Goal: Find specific page/section: Find specific page/section

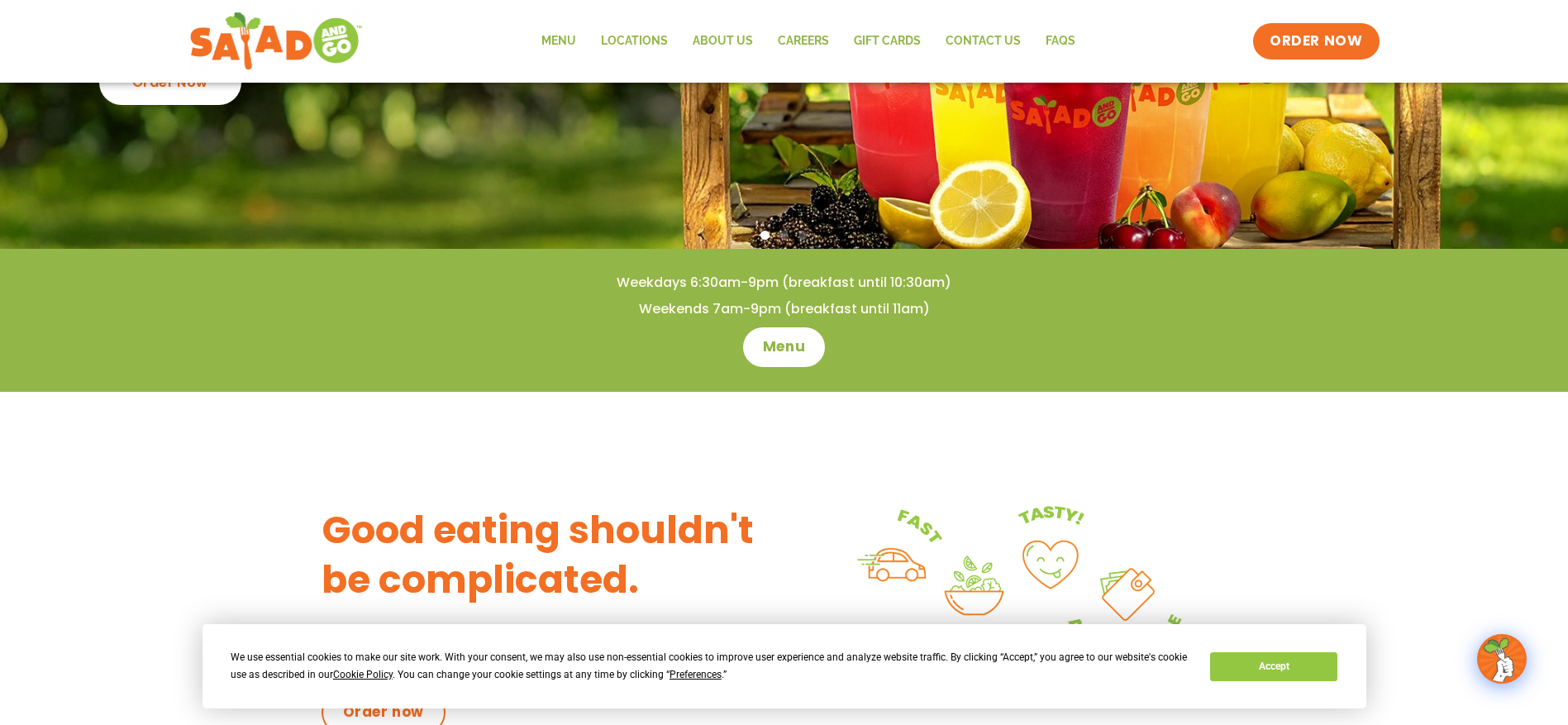
scroll to position [331, 0]
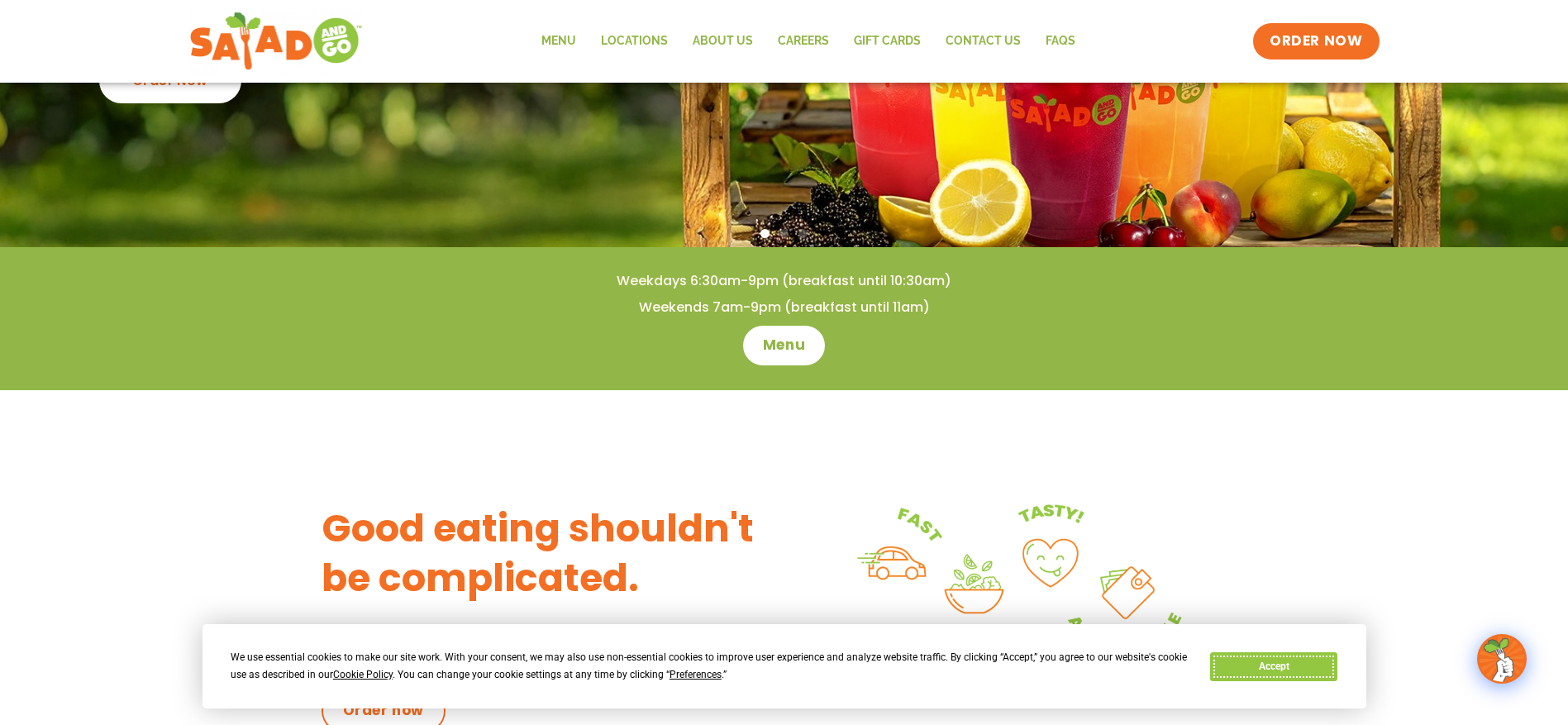
click at [1268, 665] on button "Accept" at bounding box center [1274, 667] width 128 height 29
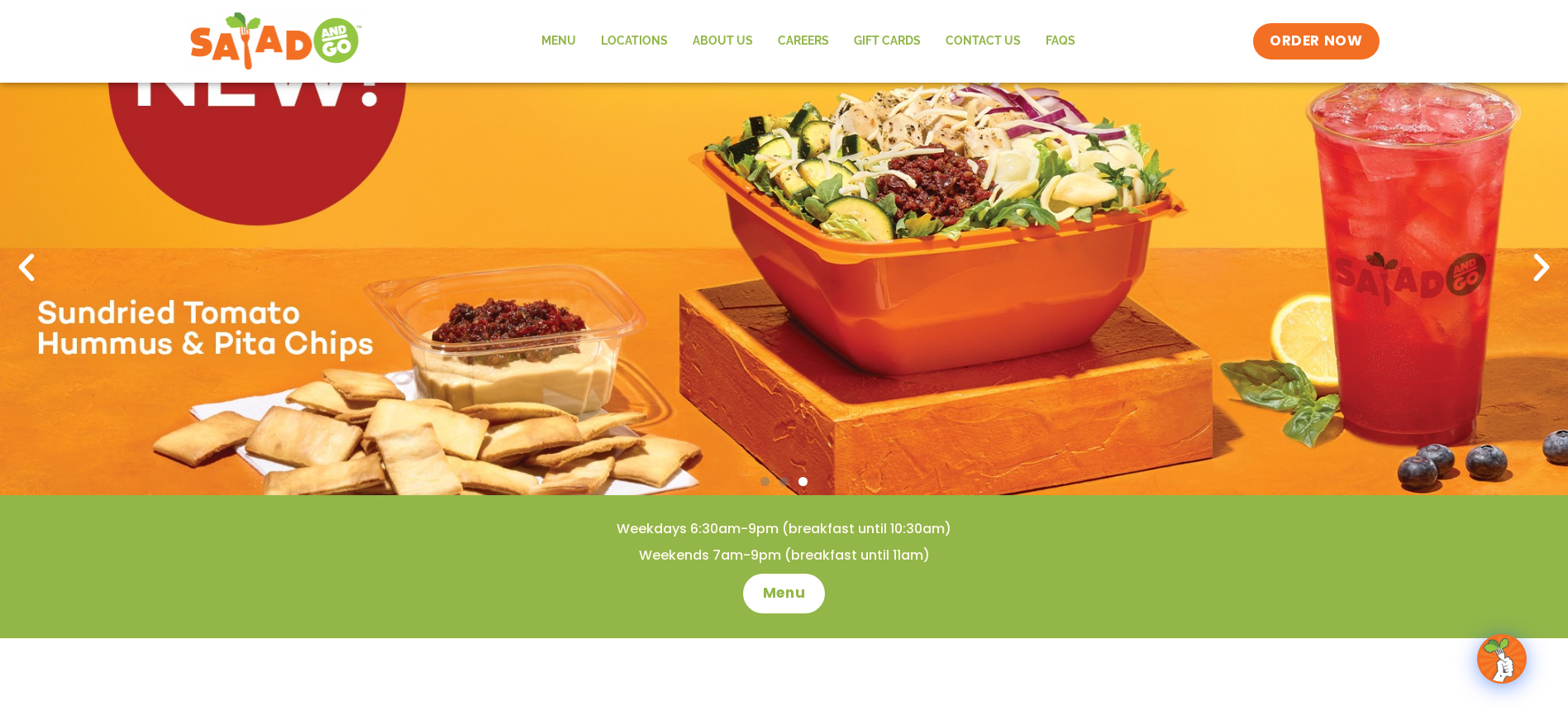
scroll to position [0, 0]
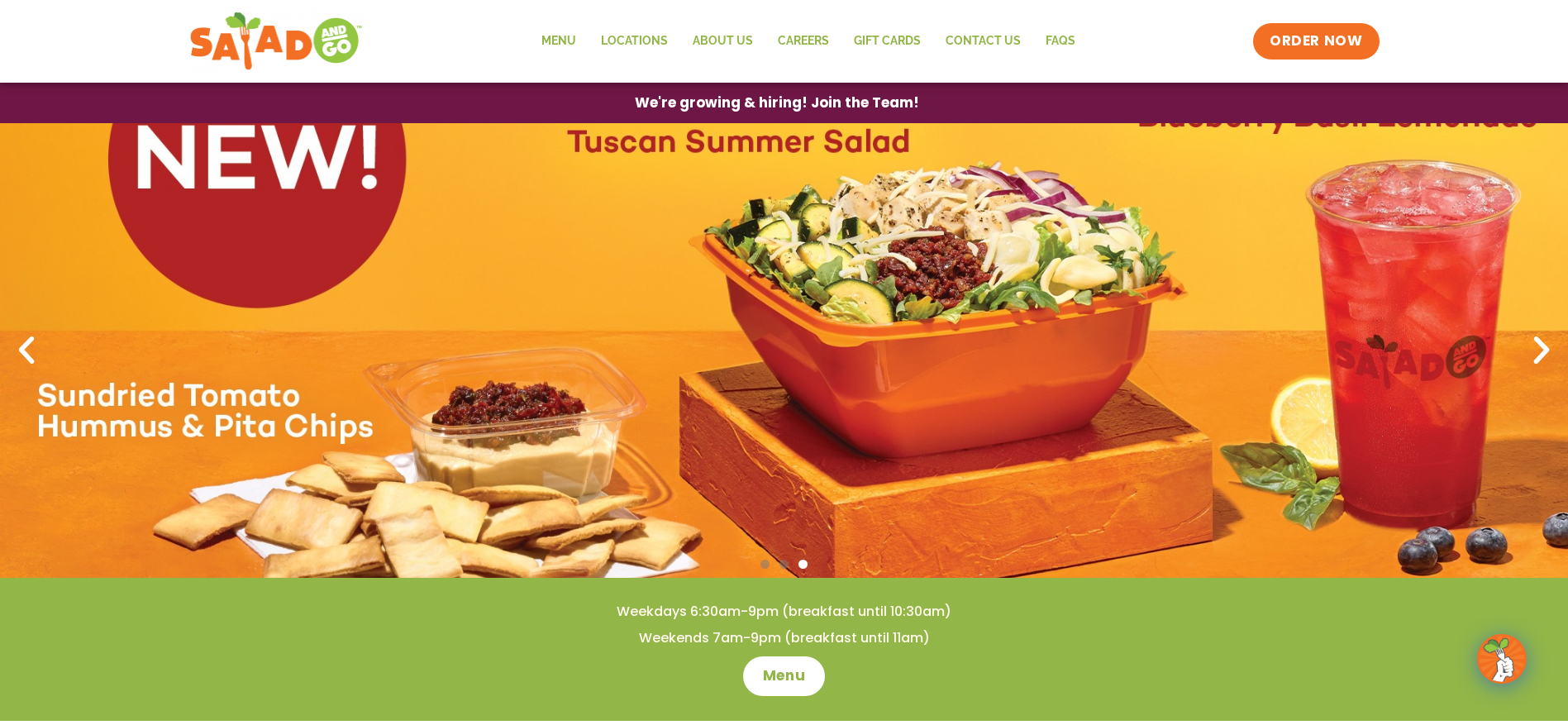
click at [1530, 355] on icon "Next slide" at bounding box center [1541, 351] width 36 height 36
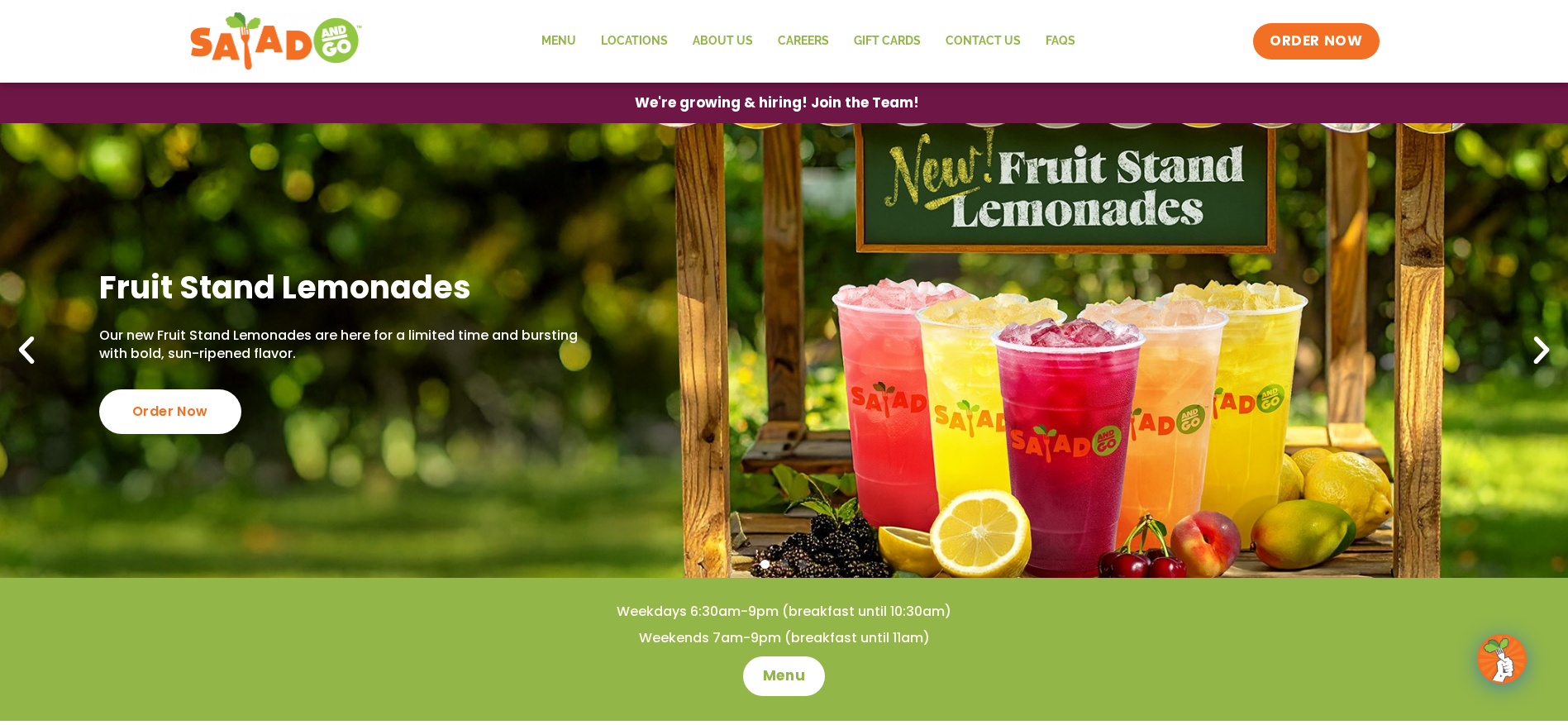
click at [1531, 356] on icon "Next slide" at bounding box center [1541, 351] width 36 height 36
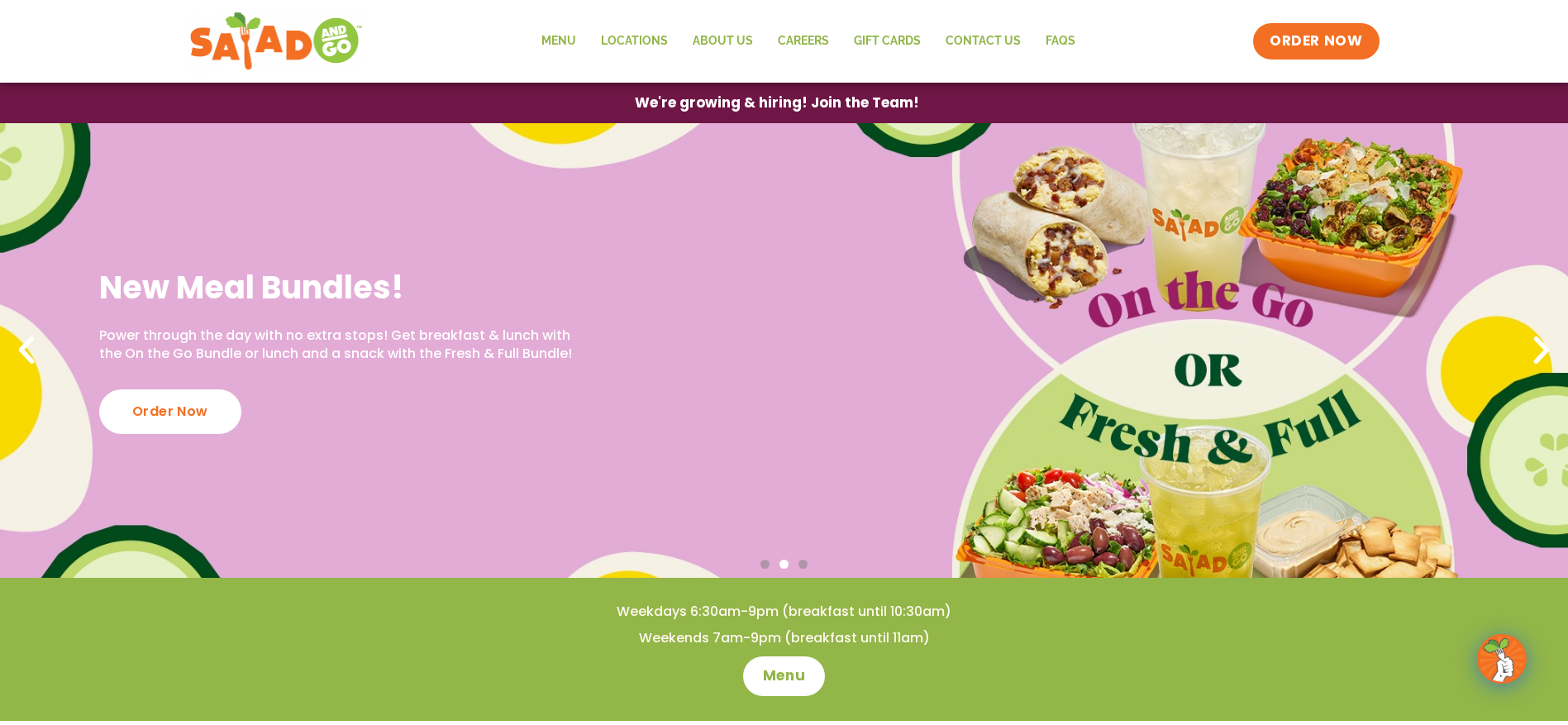
click at [1545, 357] on icon "Next slide" at bounding box center [1541, 351] width 36 height 36
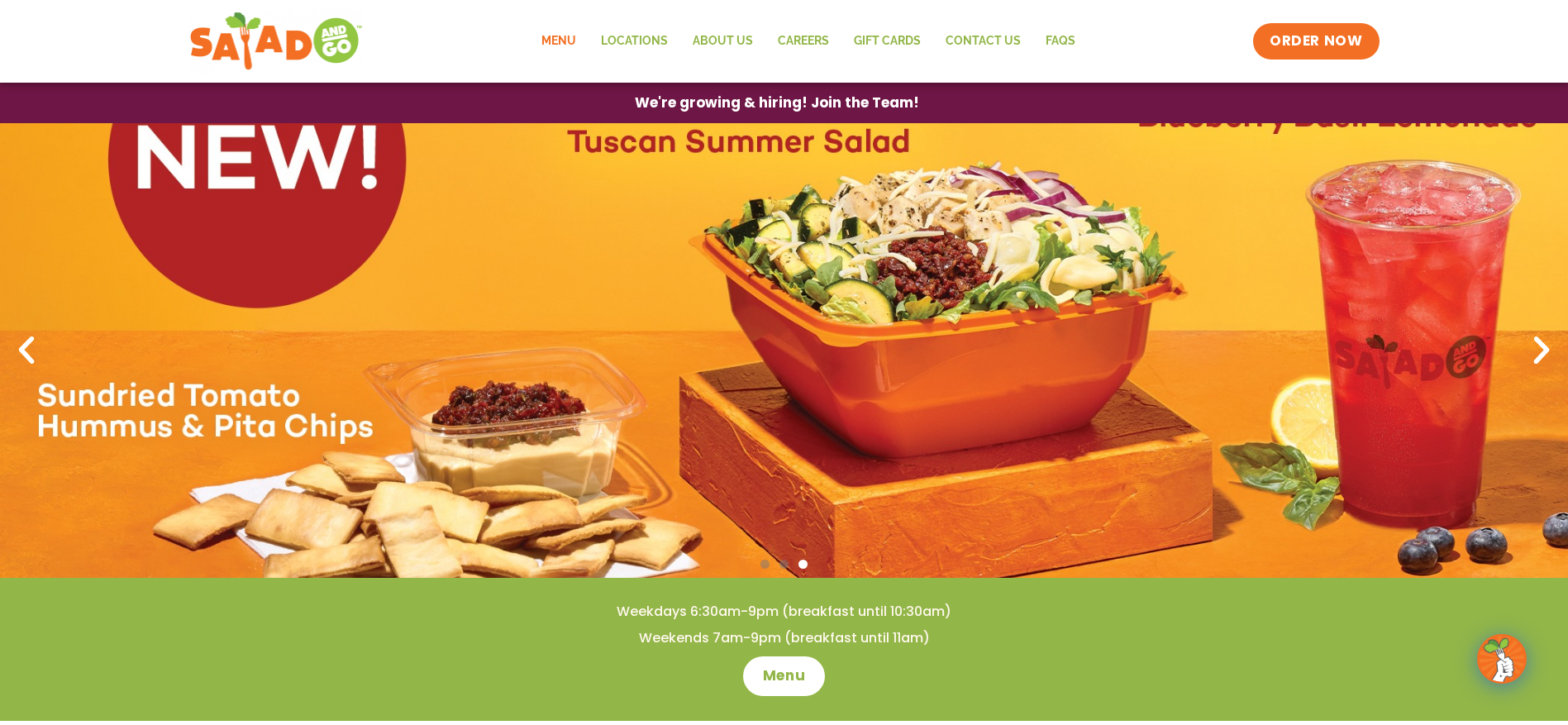
click at [575, 46] on link "Menu" at bounding box center [559, 42] width 60 height 38
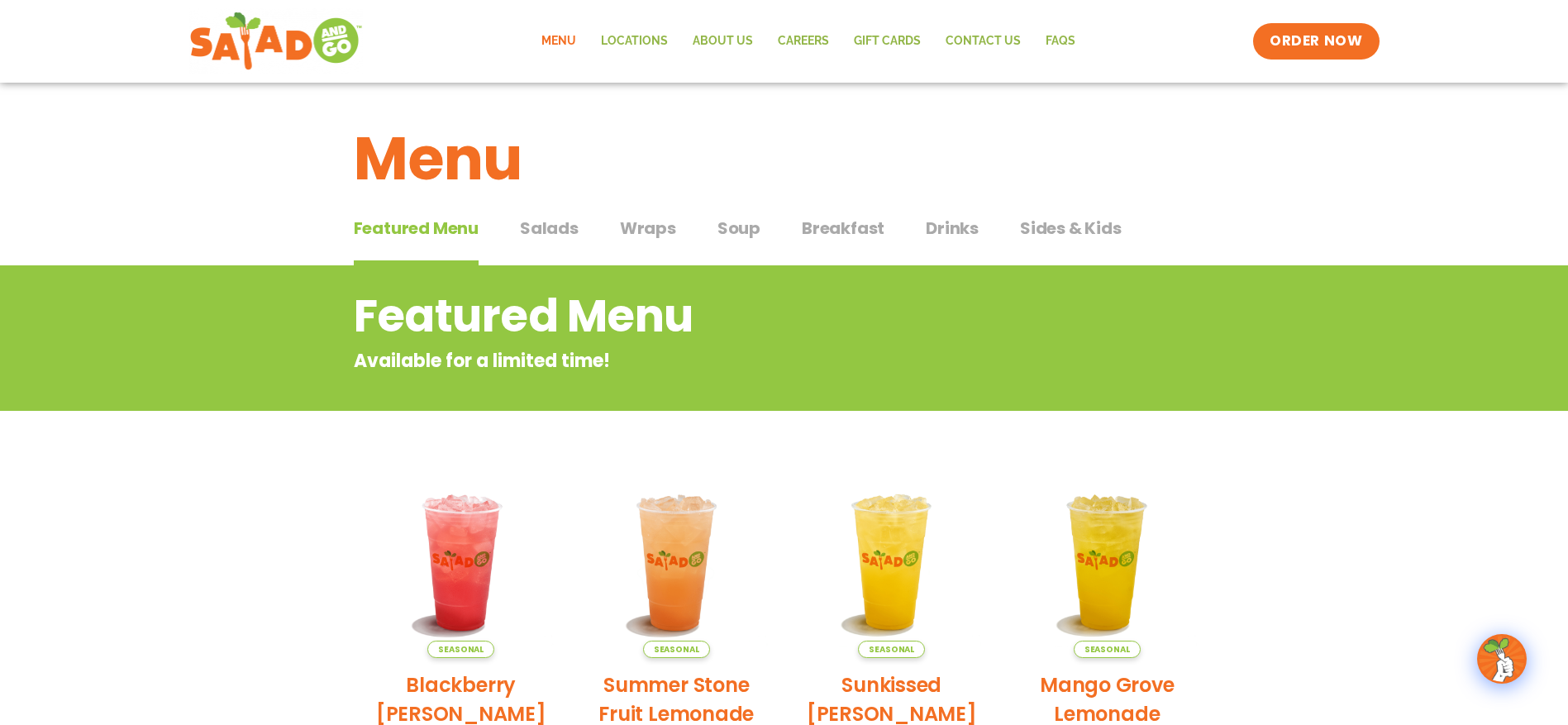
click at [533, 227] on span "Salads" at bounding box center [549, 227] width 59 height 24
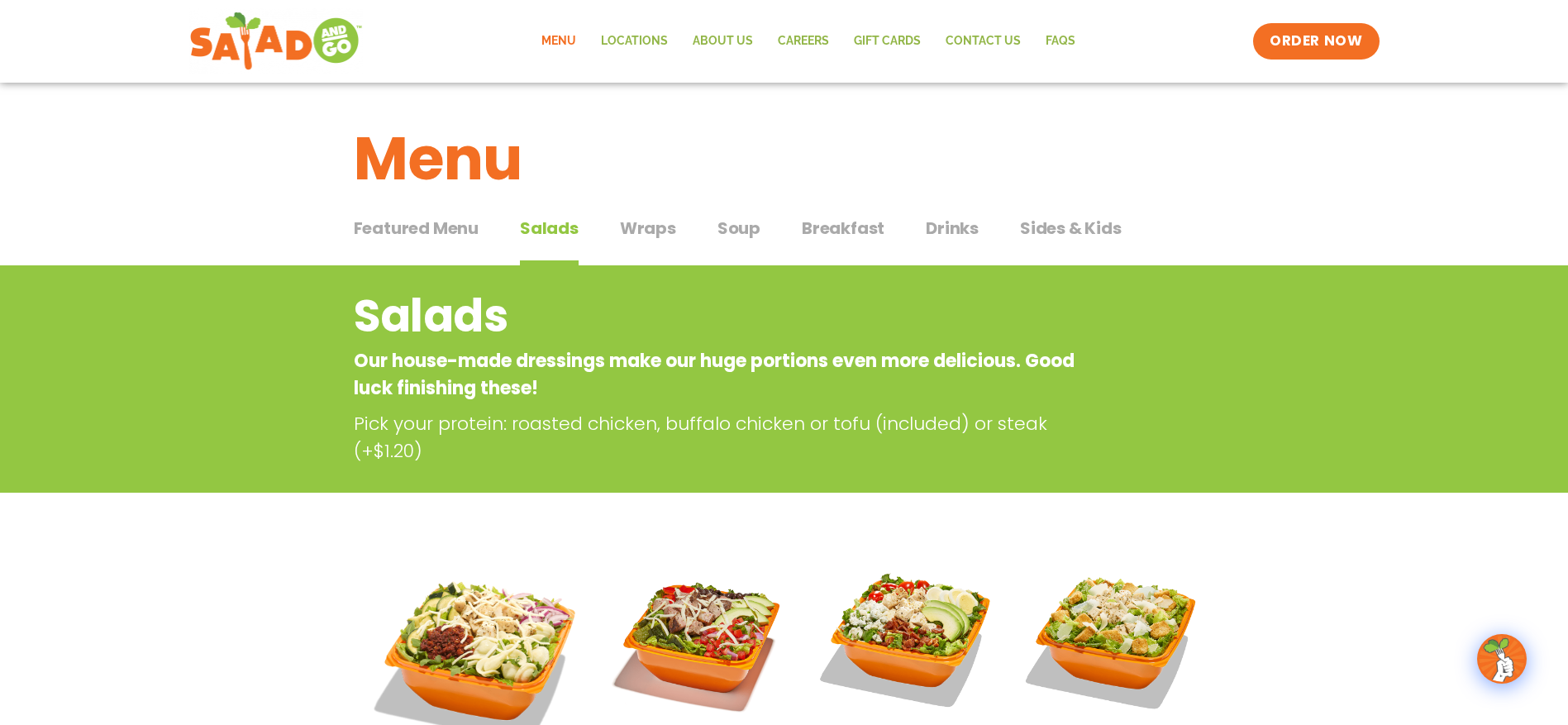
click at [665, 227] on span "Wraps" at bounding box center [648, 227] width 56 height 24
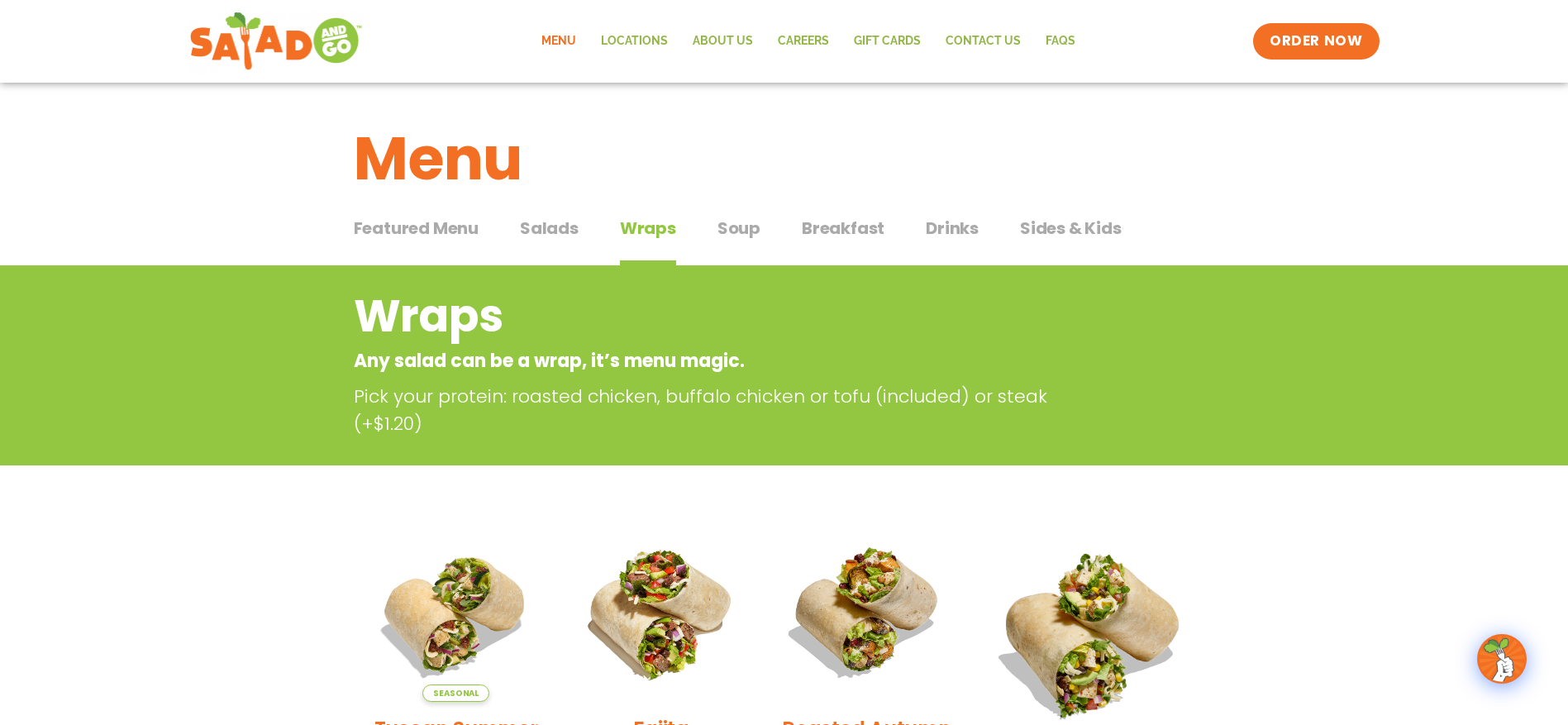
click at [735, 240] on span "Soup" at bounding box center [738, 227] width 43 height 24
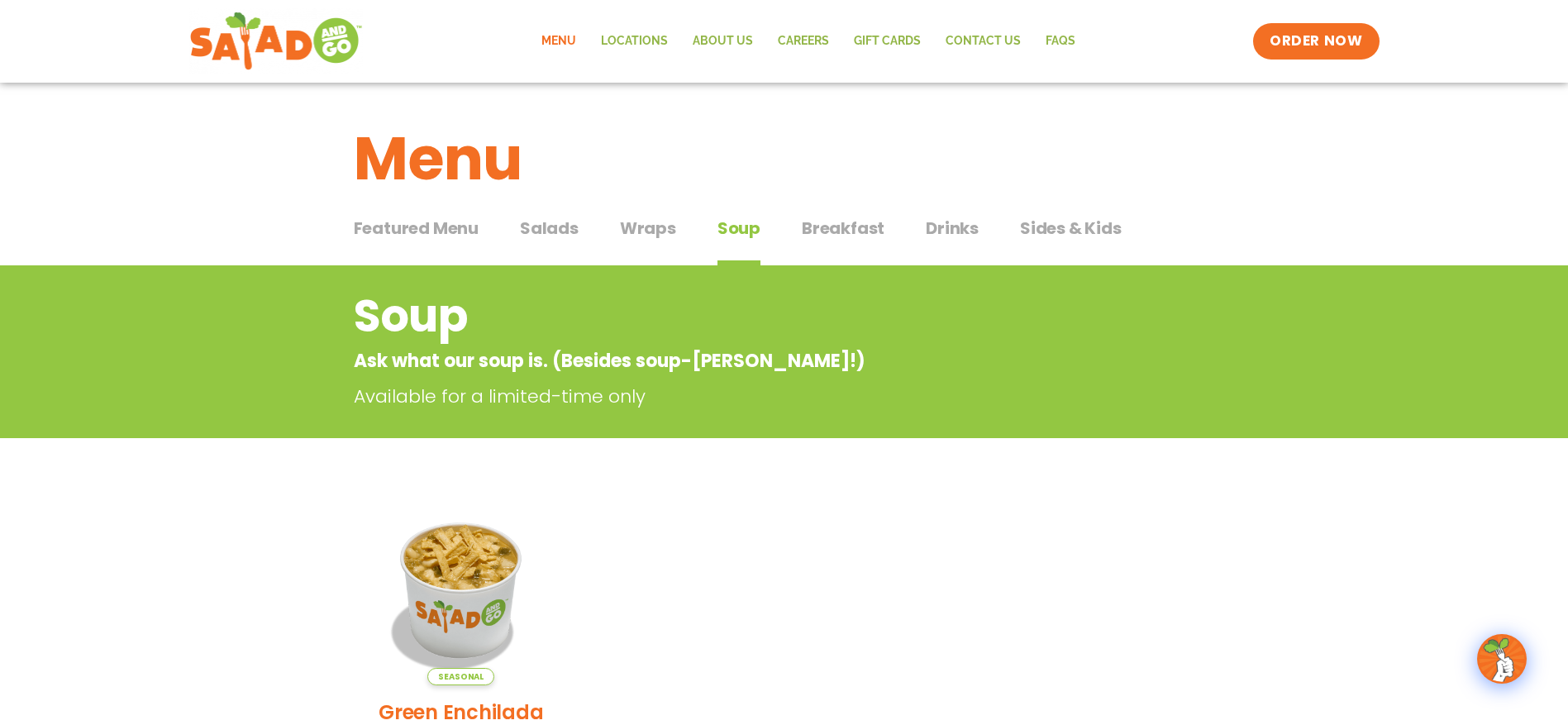
click at [837, 228] on span "Breakfast" at bounding box center [842, 227] width 82 height 24
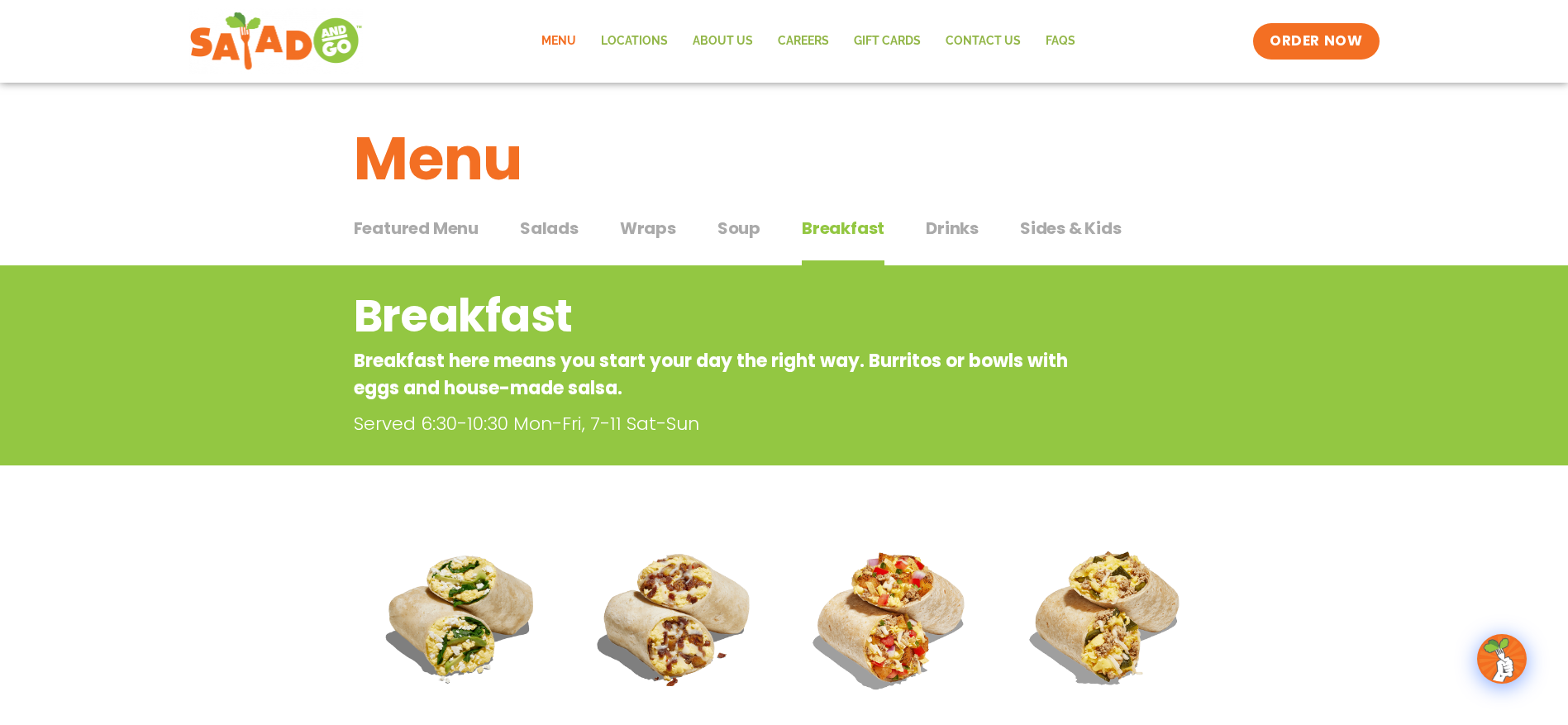
click at [927, 230] on span "Drinks" at bounding box center [952, 227] width 53 height 24
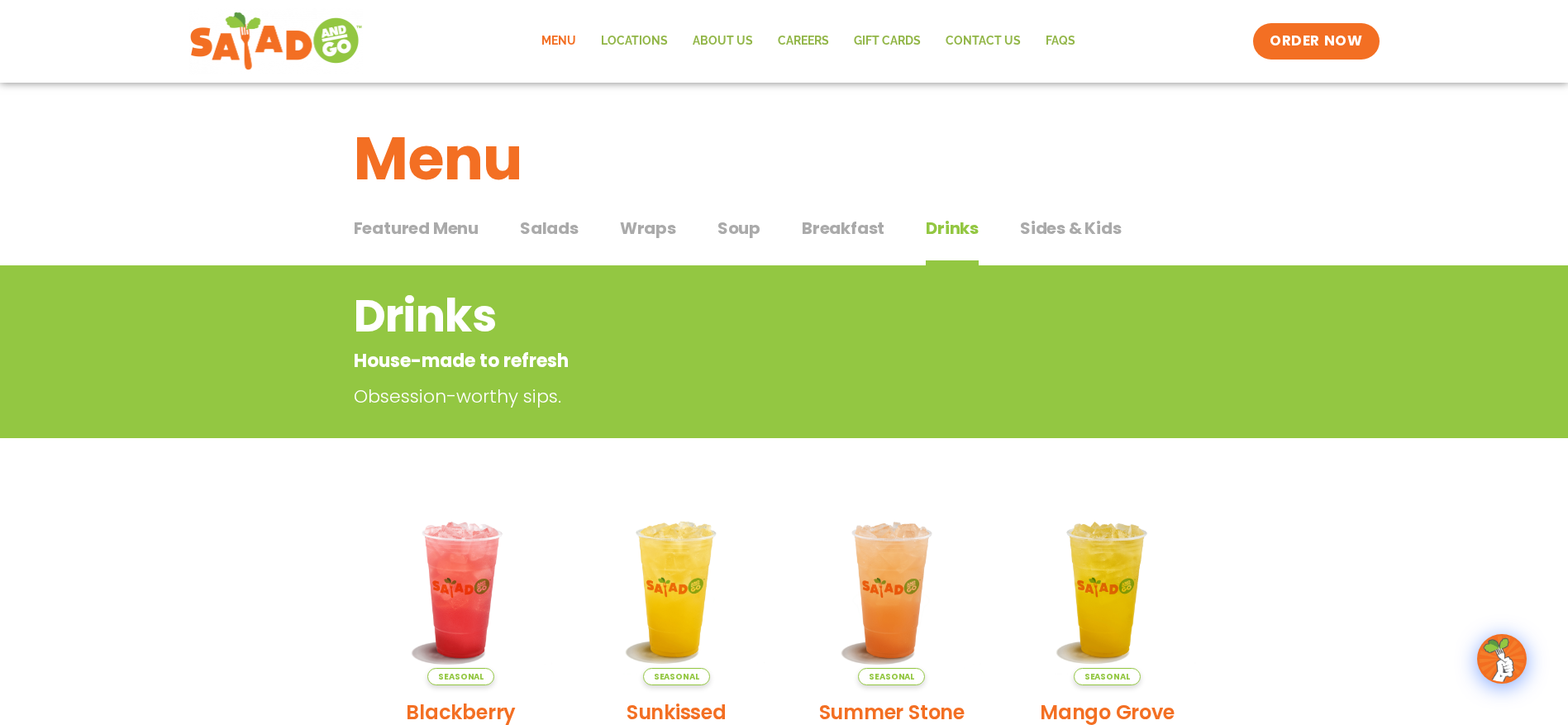
click at [1051, 237] on span "Sides & Kids" at bounding box center [1071, 227] width 101 height 24
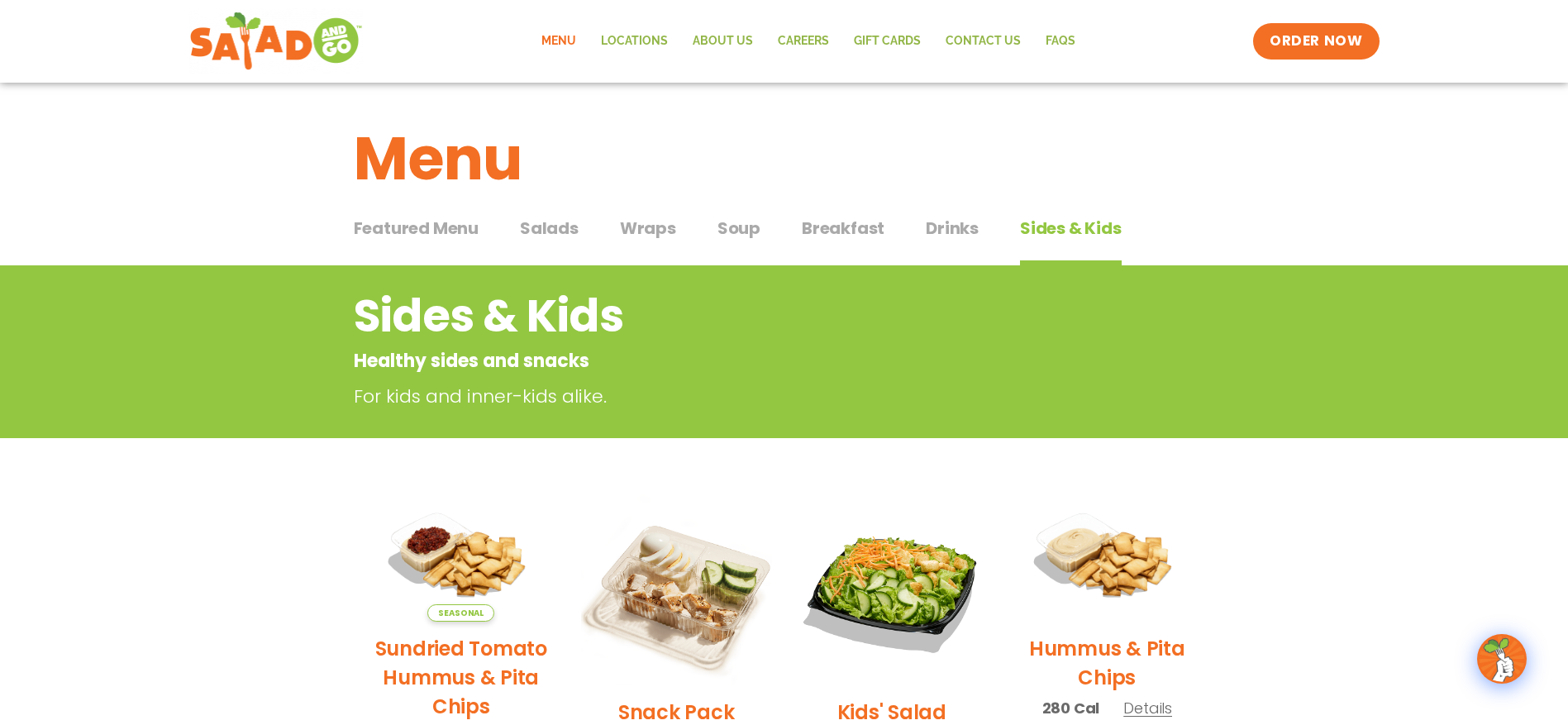
click at [948, 236] on span "Drinks" at bounding box center [952, 227] width 53 height 24
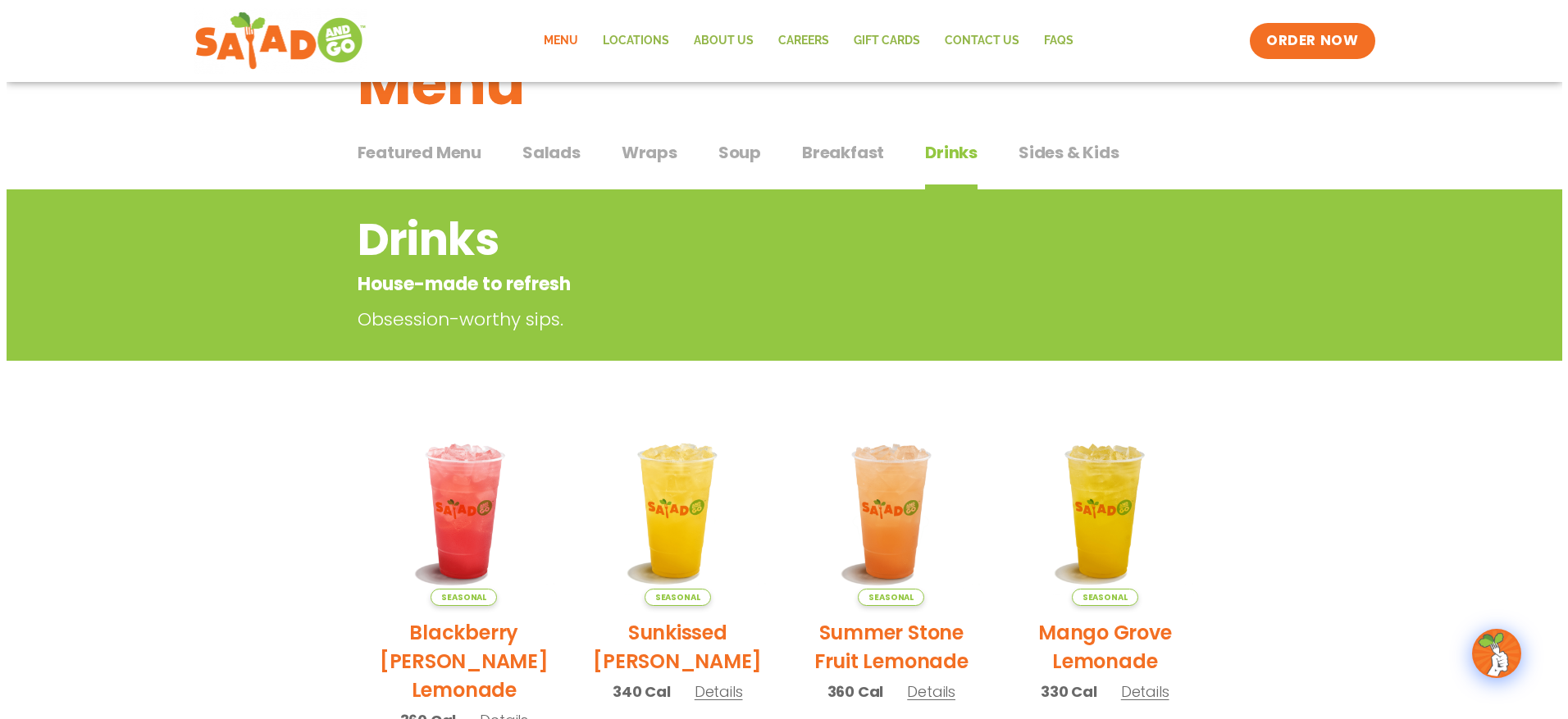
scroll to position [246, 0]
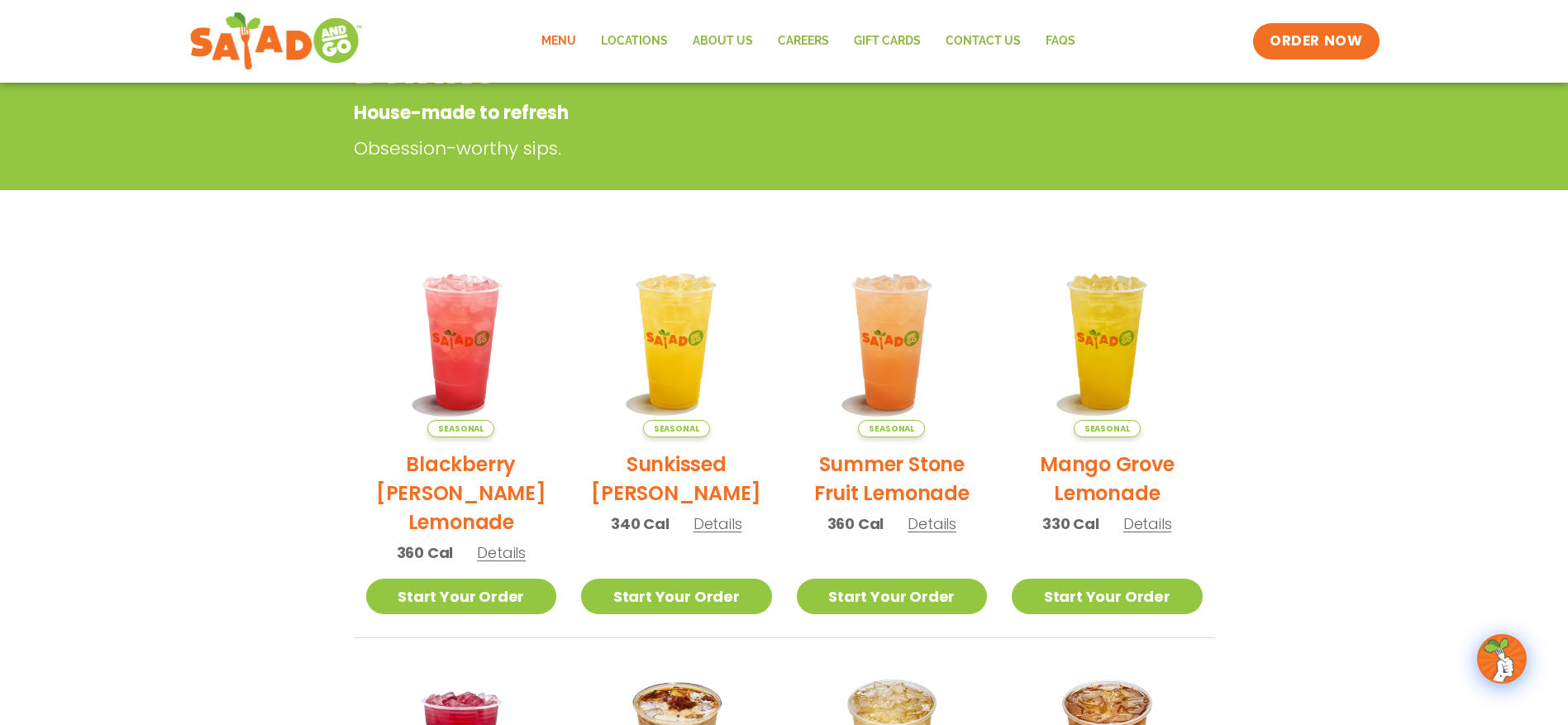
click at [920, 458] on h2 "Summer Stone Fruit Lemonade" at bounding box center [892, 478] width 191 height 58
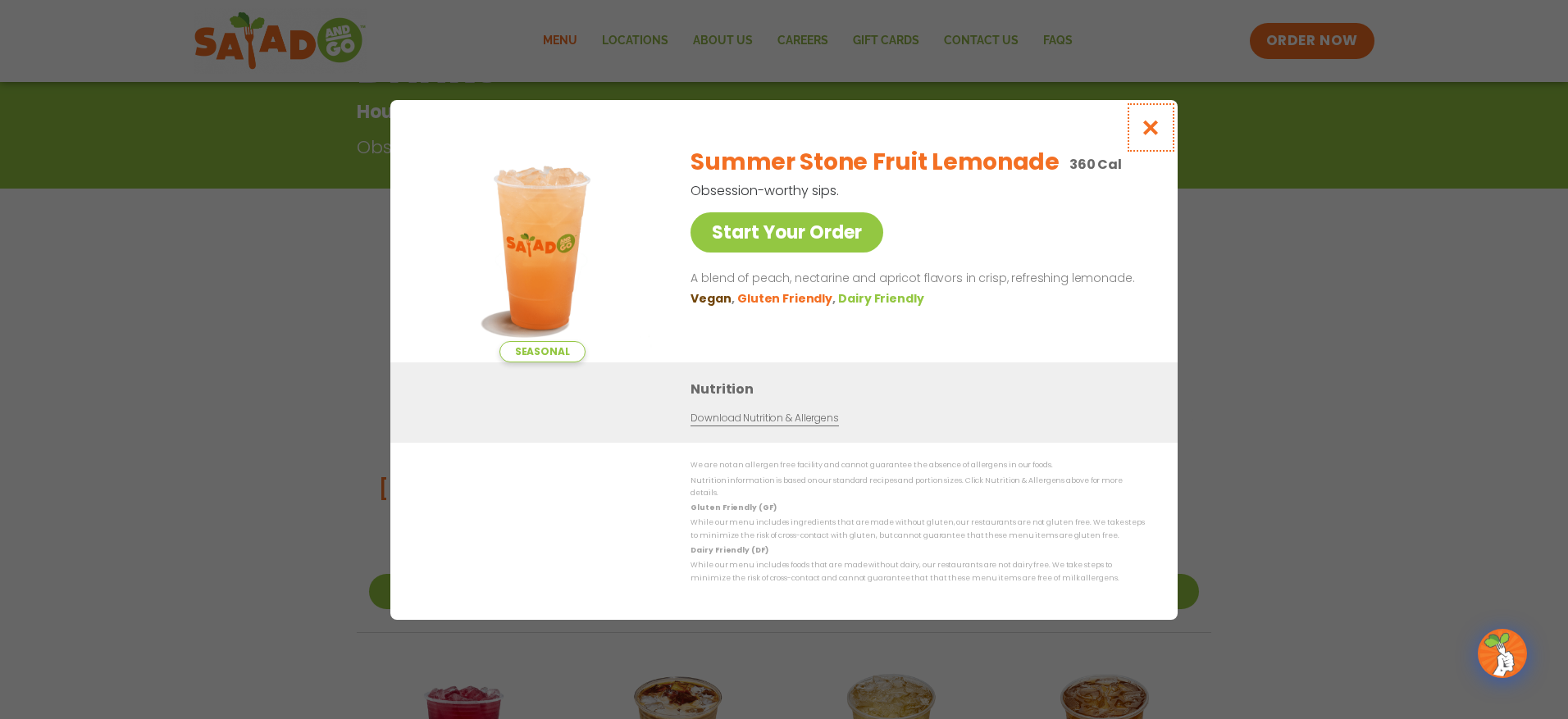
click at [1154, 127] on icon "Close modal" at bounding box center [1151, 127] width 21 height 17
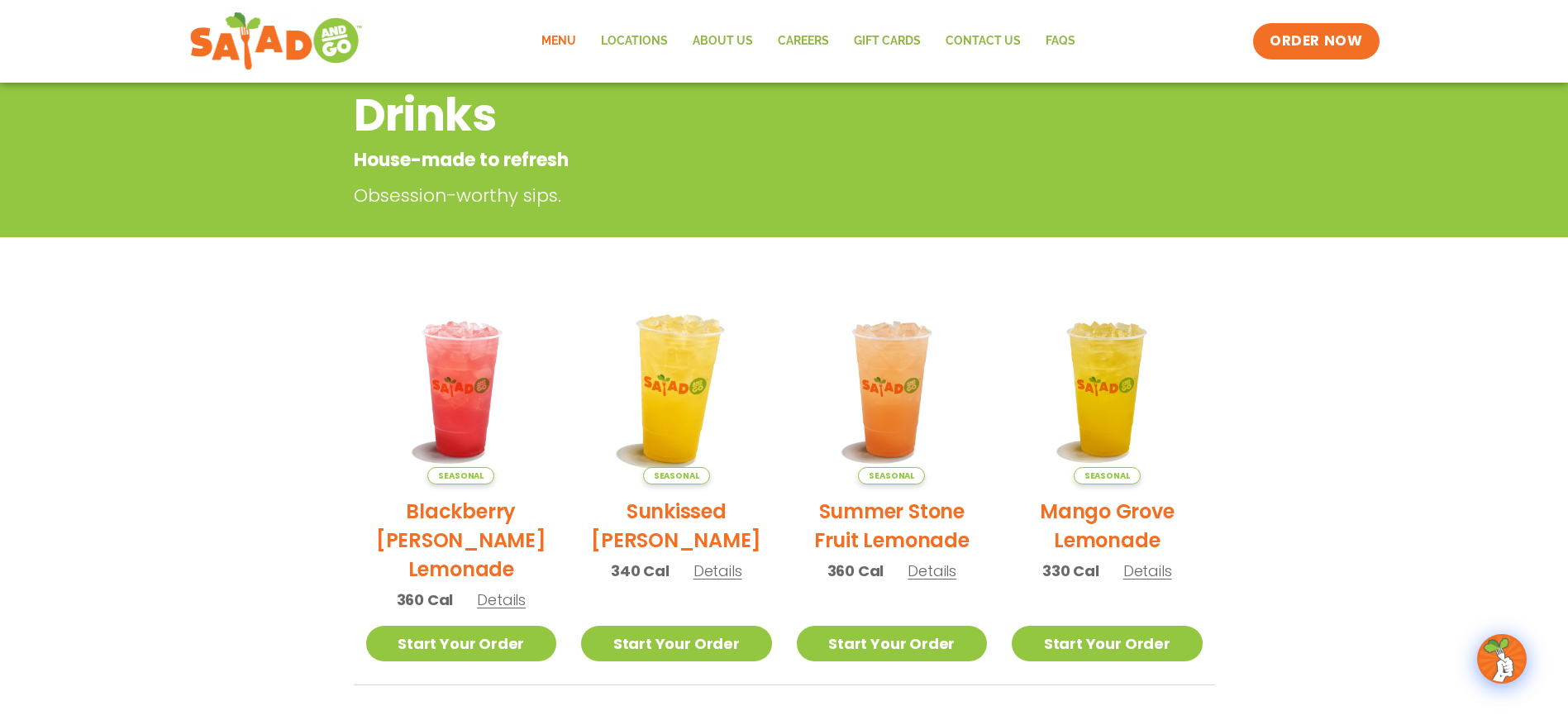
scroll to position [183, 0]
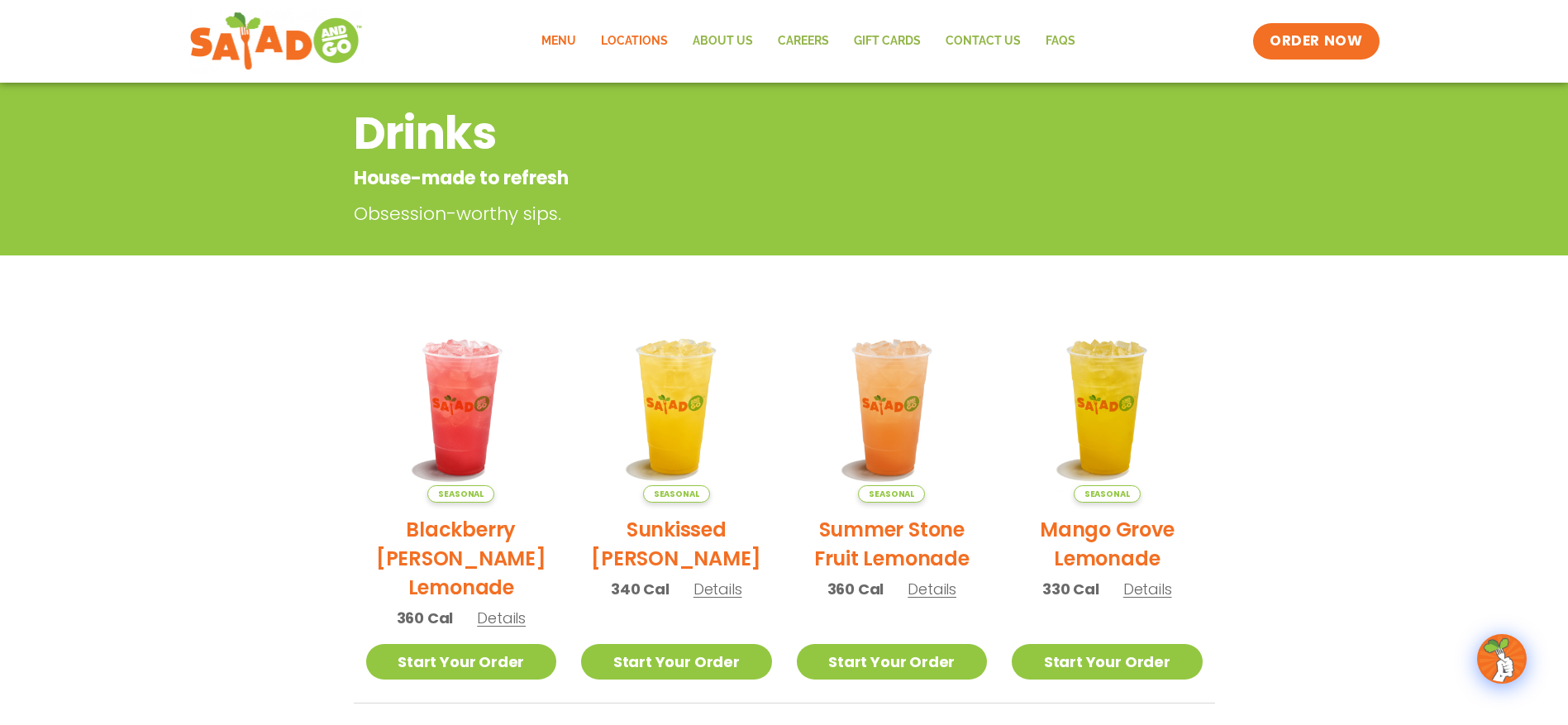
click at [618, 48] on link "Locations" at bounding box center [634, 42] width 91 height 38
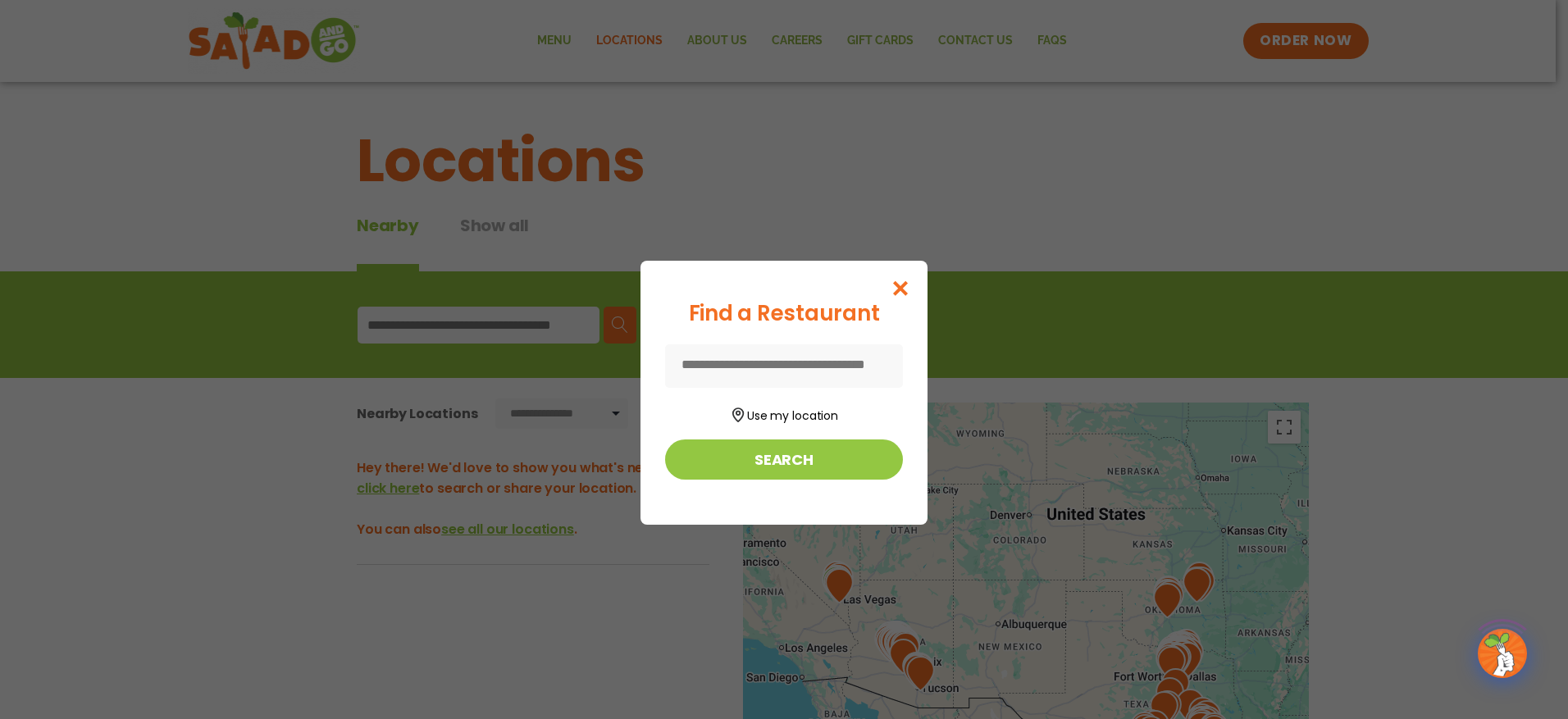
click at [771, 362] on input at bounding box center [784, 366] width 238 height 43
type input "*****"
click at [750, 456] on button "Search" at bounding box center [784, 459] width 238 height 40
type input "*****"
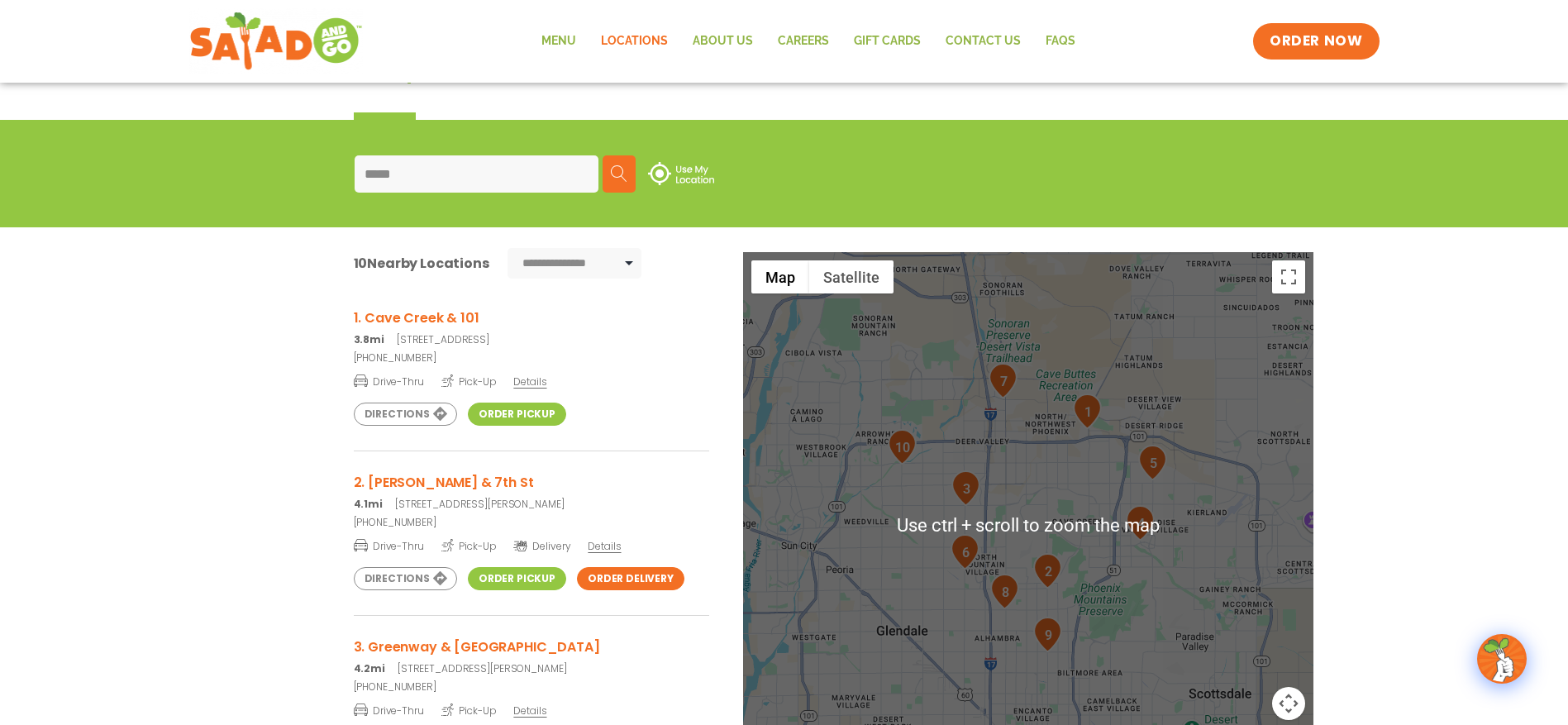
scroll to position [165, 0]
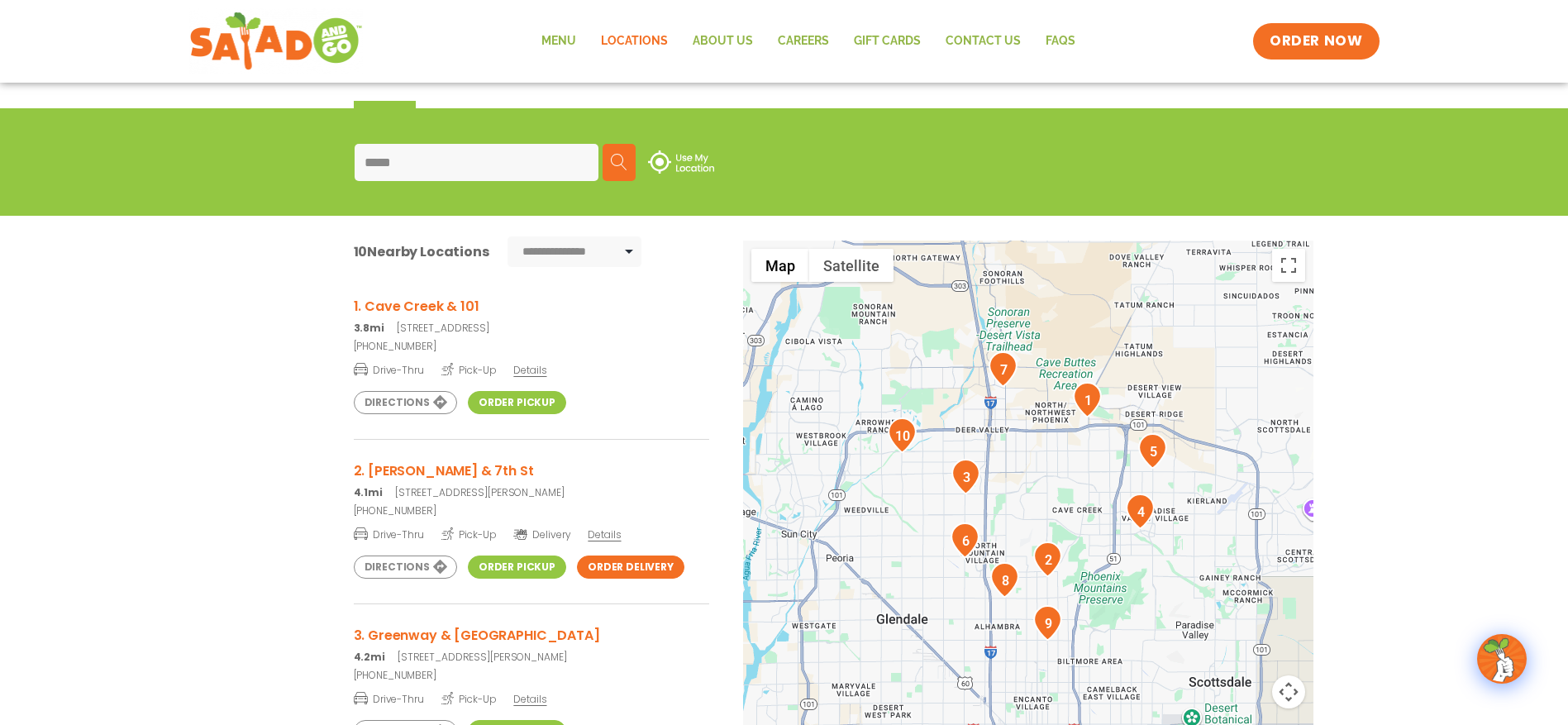
click at [416, 408] on link "Directions" at bounding box center [405, 403] width 103 height 24
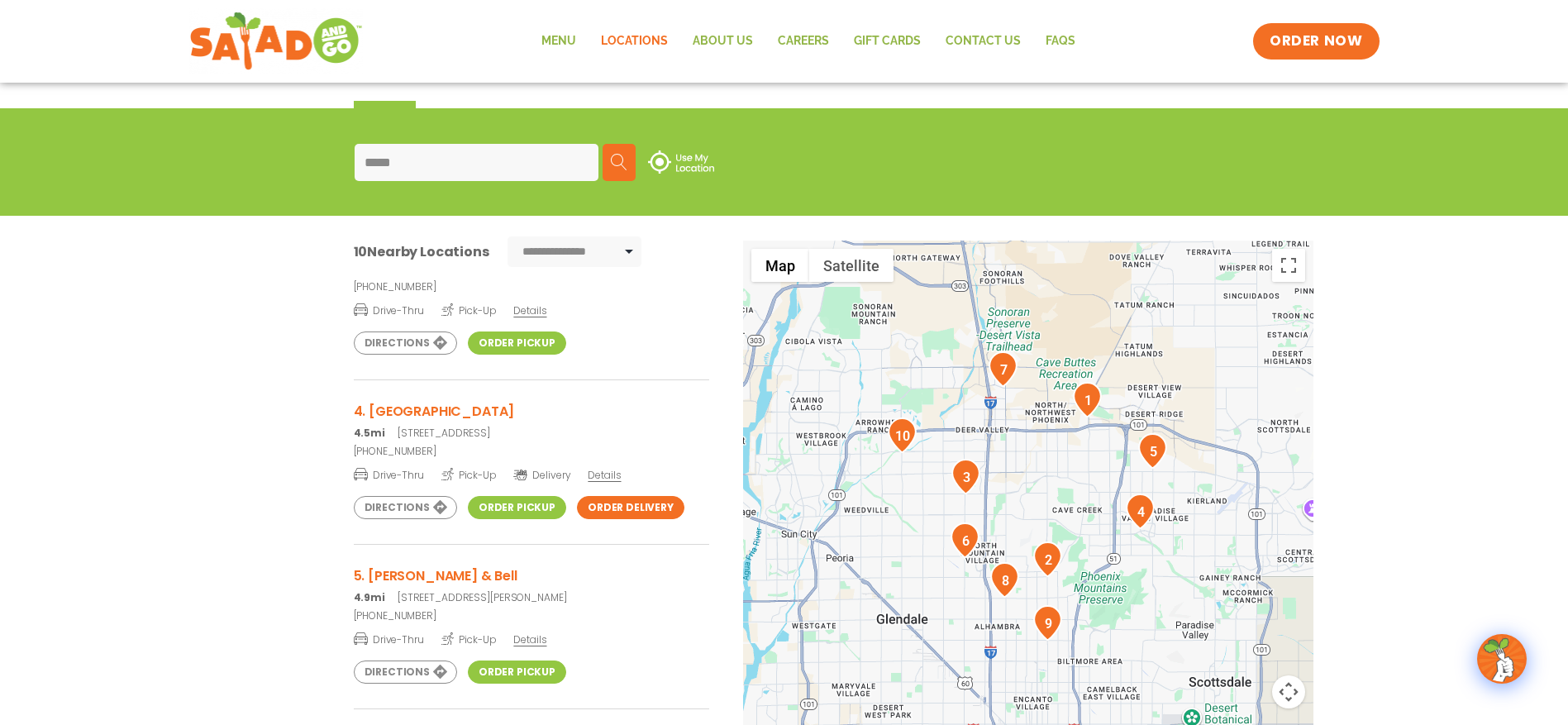
scroll to position [0, 0]
